Goal: Task Accomplishment & Management: Use online tool/utility

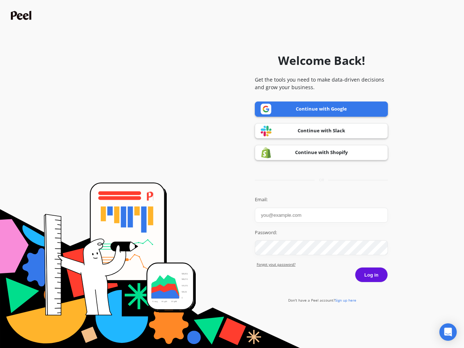
click at [448, 332] on icon "Open Intercom Messenger" at bounding box center [449, 332] width 8 height 9
